Goal: Understand process/instructions

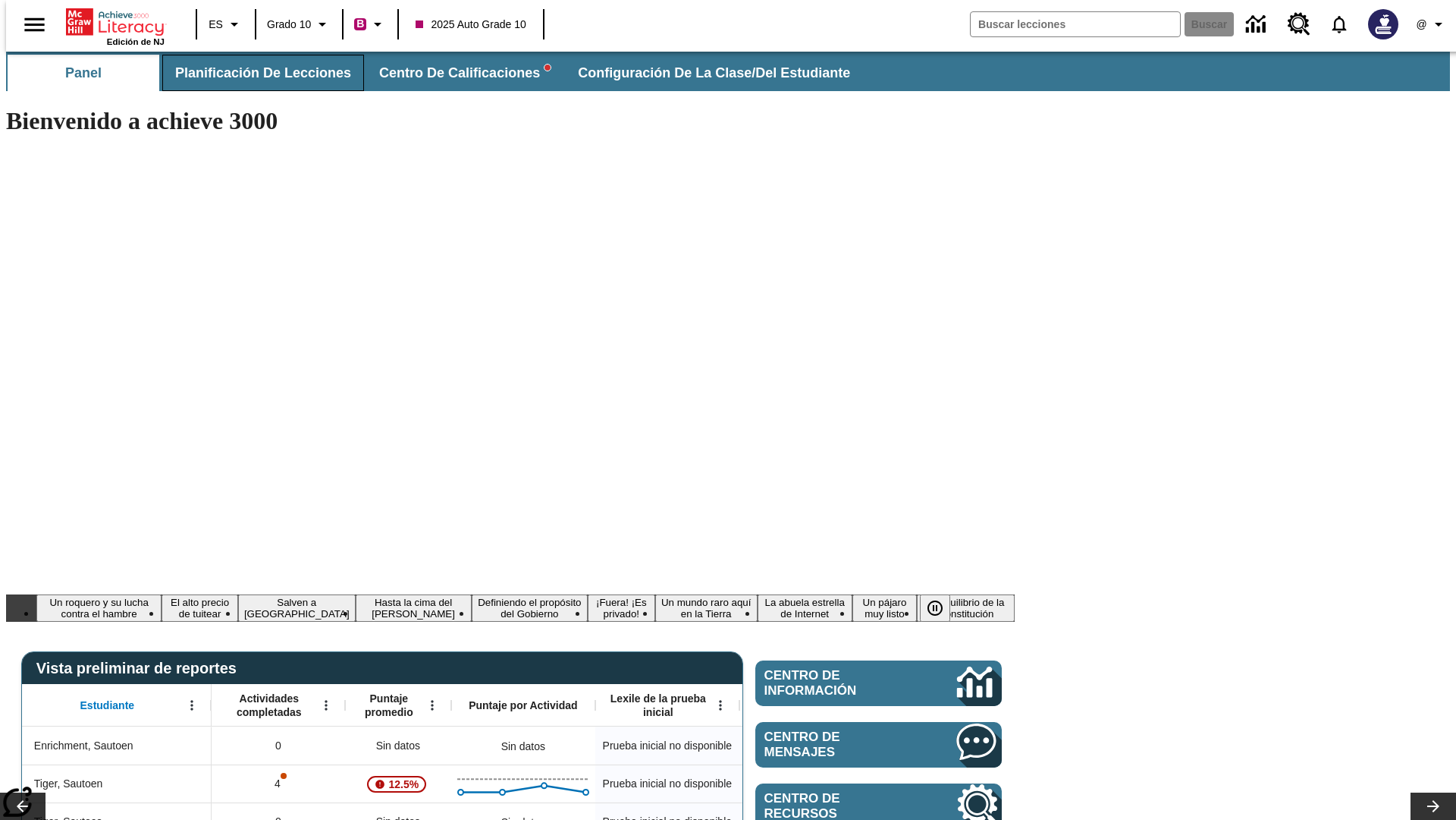
click at [254, 73] on span "Planificación de lecciones" at bounding box center [263, 73] width 176 height 17
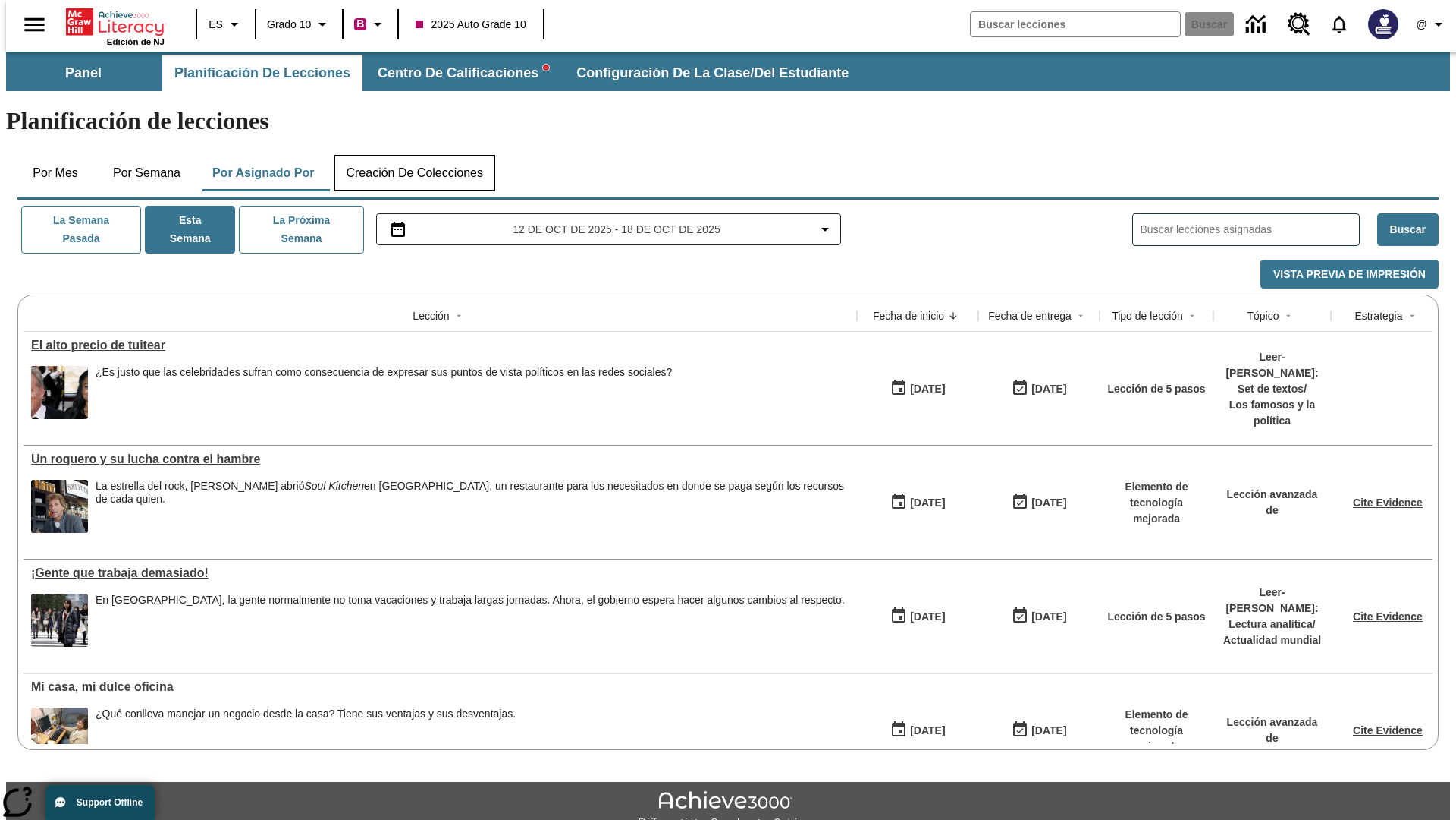
click at [414, 155] on button "Creación de colecciones" at bounding box center [415, 173] width 162 height 36
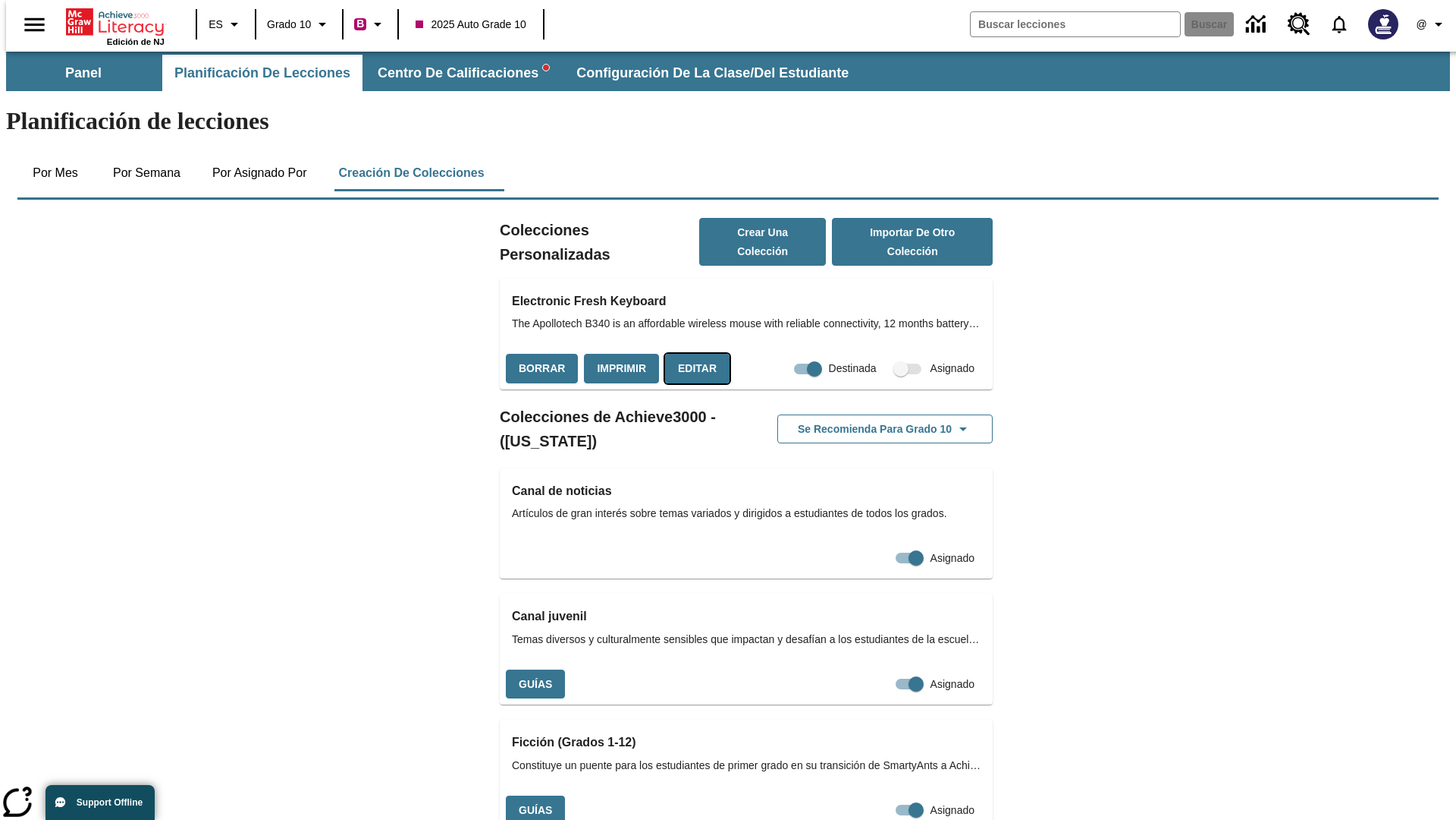
click at [692, 354] on button "Editar" at bounding box center [698, 369] width 64 height 30
